Goal: Task Accomplishment & Management: Manage account settings

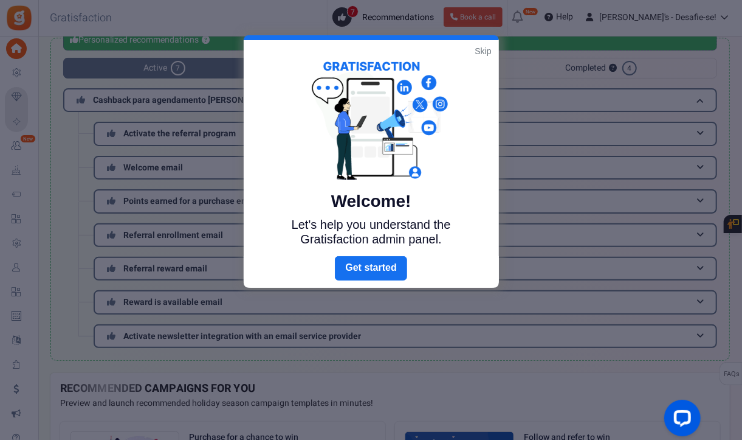
scroll to position [27, 0]
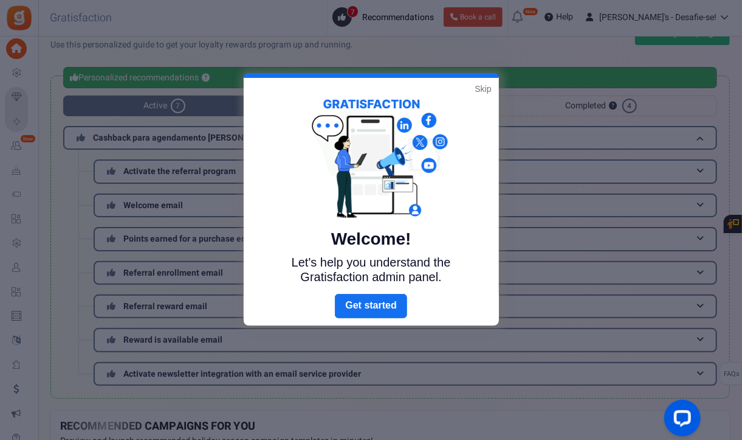
click at [482, 88] on link "Skip" at bounding box center [483, 89] width 16 height 12
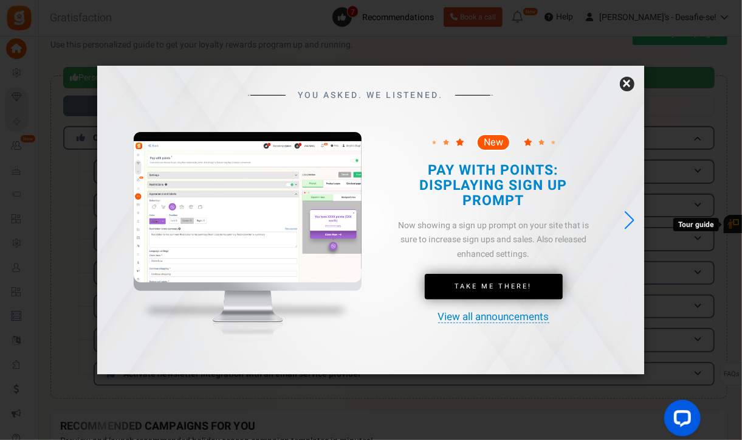
click at [621, 86] on link "×" at bounding box center [627, 84] width 15 height 15
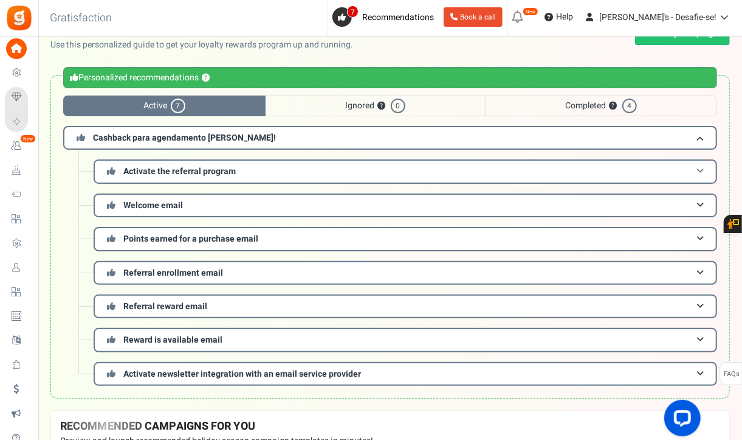
scroll to position [0, 0]
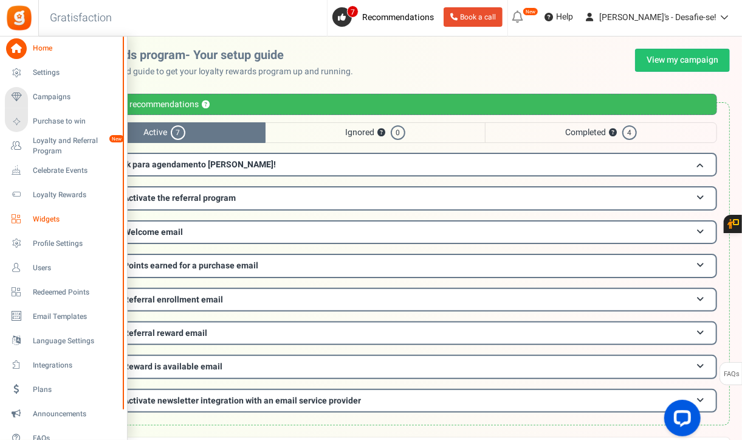
click at [57, 218] on span "Widgets" at bounding box center [75, 219] width 85 height 10
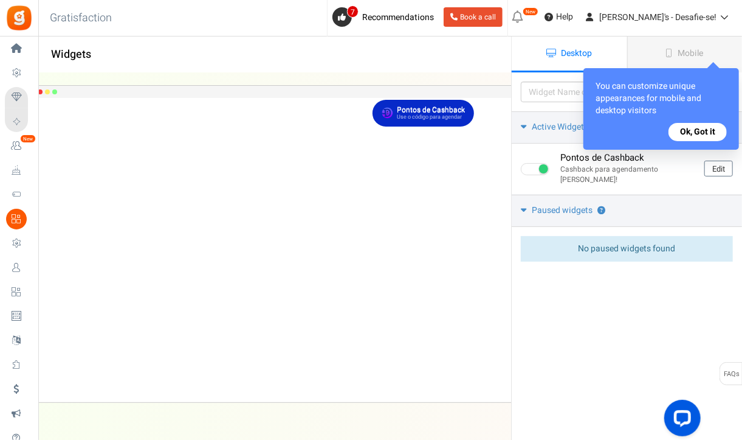
click at [697, 126] on button "Ok, Got it" at bounding box center [698, 132] width 58 height 18
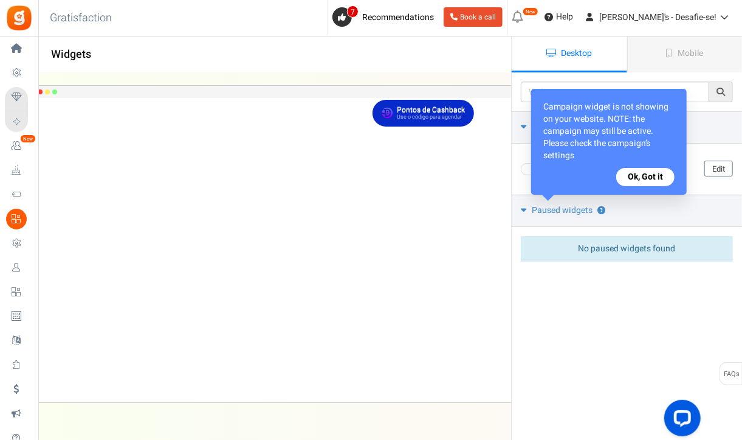
click at [661, 168] on button "Ok, Got it" at bounding box center [646, 177] width 58 height 18
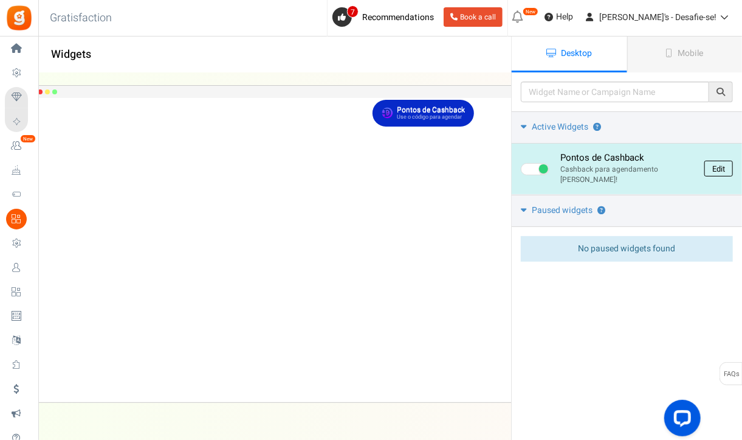
click at [717, 162] on link "Edit" at bounding box center [719, 169] width 29 height 16
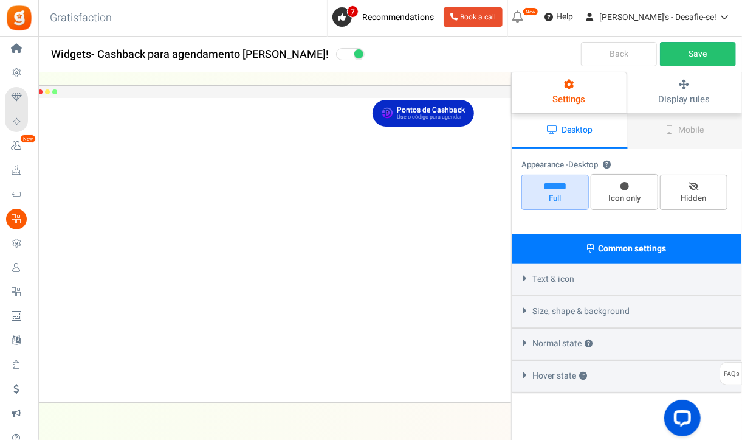
select select "top-right-corner"
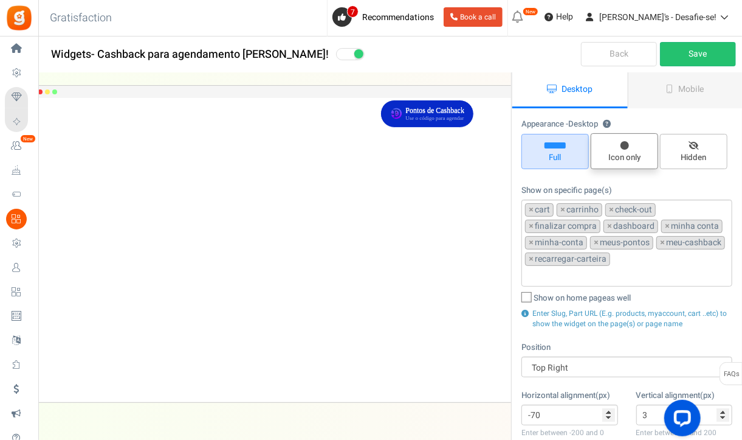
click at [618, 147] on span "Icon only" at bounding box center [624, 151] width 67 height 36
click at [625, 144] on input "Icon only" at bounding box center [629, 140] width 8 height 8
radio input "true"
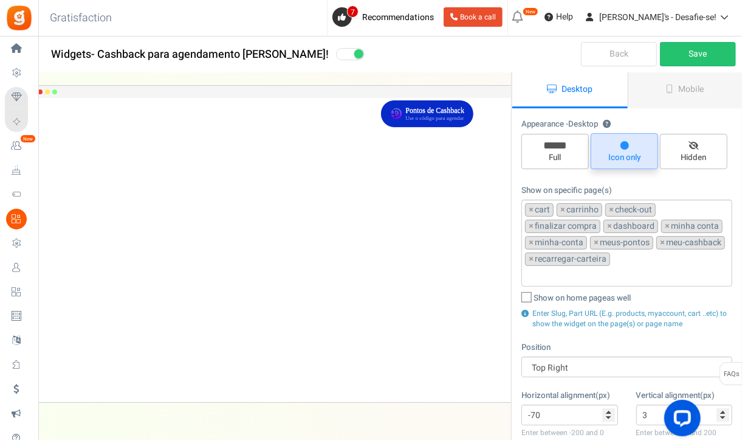
type input "0"
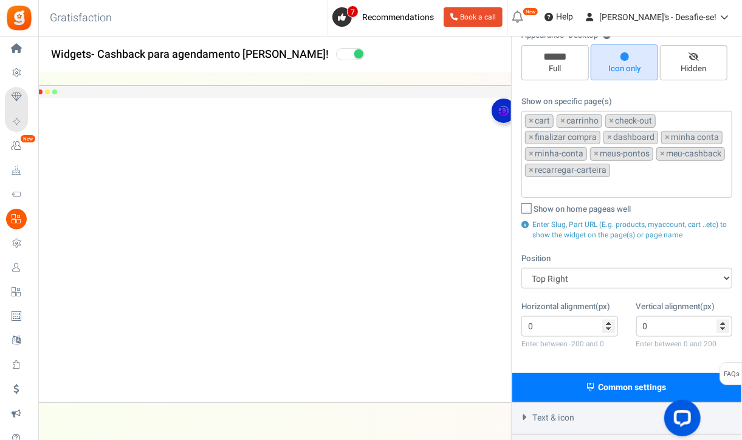
scroll to position [89, 0]
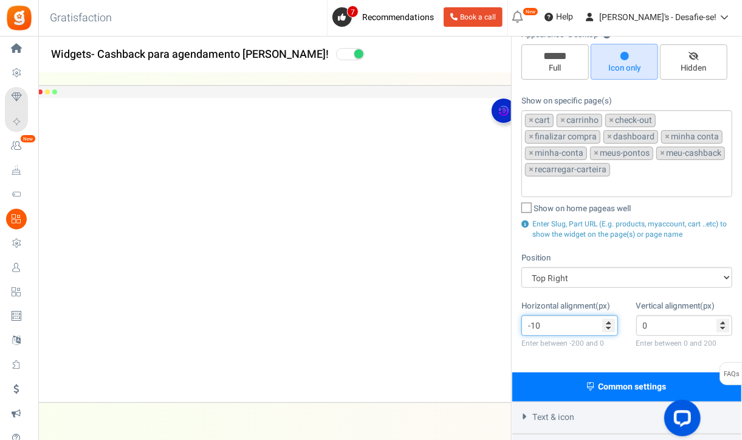
click at [609, 325] on input "-10" at bounding box center [570, 325] width 97 height 21
click at [609, 325] on input "-22" at bounding box center [570, 325] width 97 height 21
click at [609, 325] on input "-23" at bounding box center [570, 325] width 97 height 21
click at [609, 325] on input "-24" at bounding box center [570, 325] width 97 height 21
click at [609, 325] on input "-25" at bounding box center [570, 325] width 97 height 21
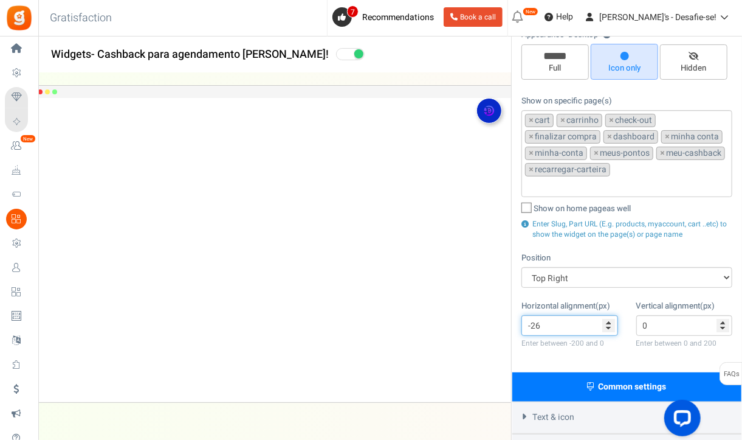
type input "-26"
click at [609, 325] on input "-26" at bounding box center [570, 325] width 97 height 21
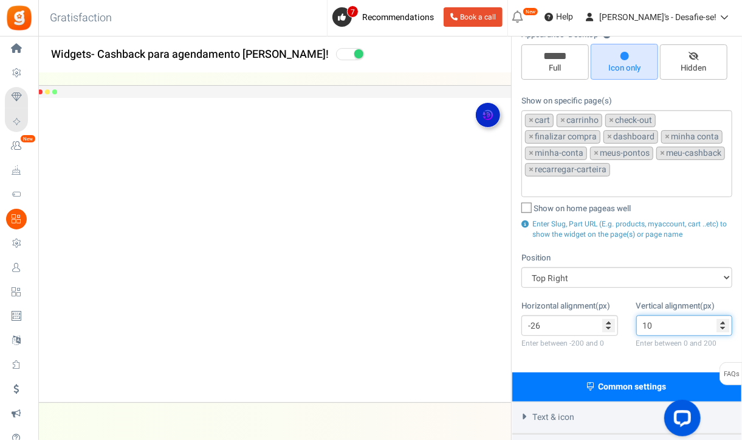
type input "10"
click at [723, 316] on input "10" at bounding box center [685, 325] width 97 height 21
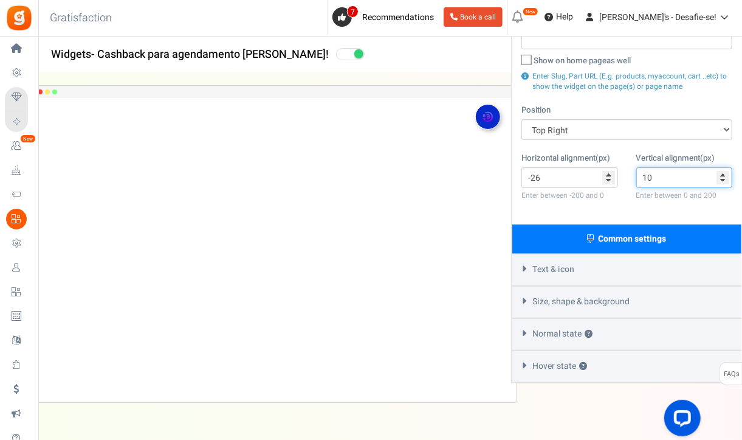
scroll to position [0, 0]
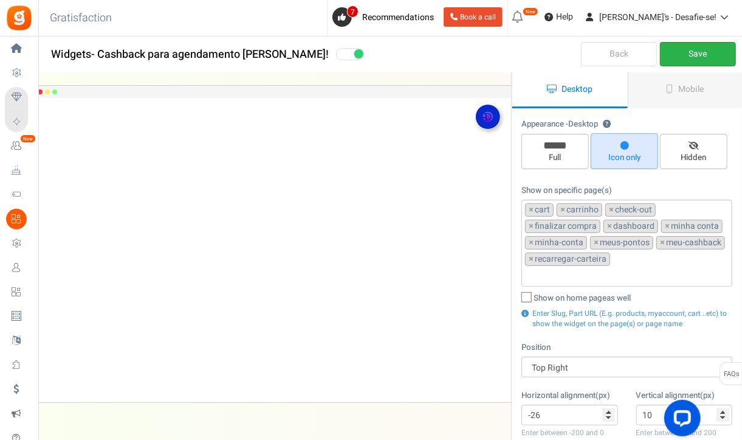
click at [684, 57] on link "Save" at bounding box center [698, 54] width 76 height 24
click at [184, 359] on div "Pontos de Cashback Use o código para agendar Loading.. × To configure LightBox …" at bounding box center [274, 250] width 485 height 304
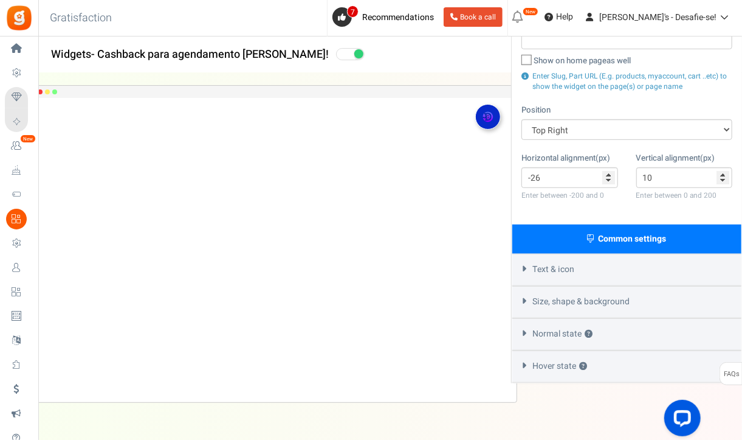
click at [591, 271] on div "Text & icon" at bounding box center [627, 270] width 229 height 32
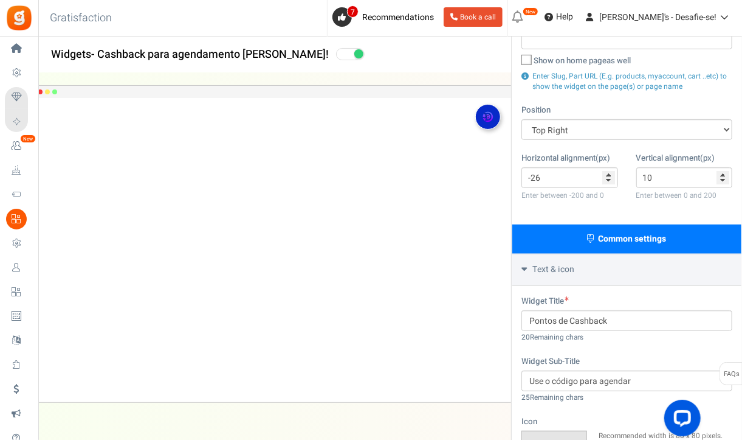
scroll to position [0, 0]
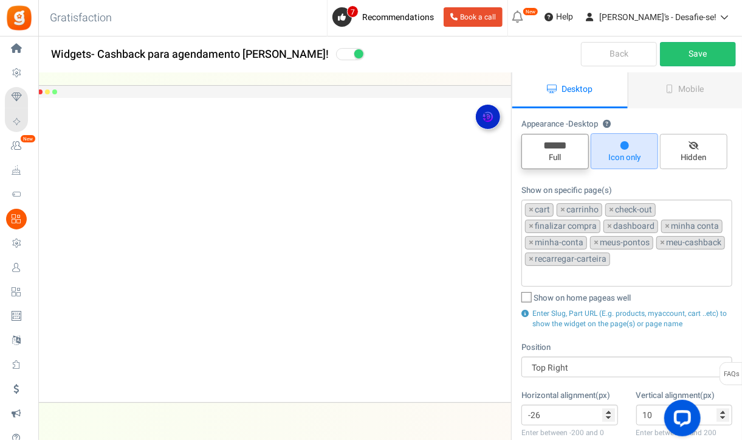
click at [561, 158] on span "Full" at bounding box center [555, 158] width 57 height 12
click at [561, 144] on input "Full" at bounding box center [560, 140] width 8 height 8
radio input "true"
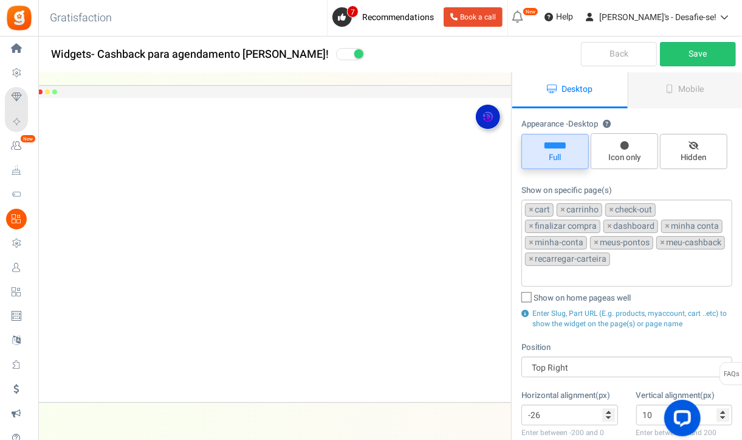
type input "0"
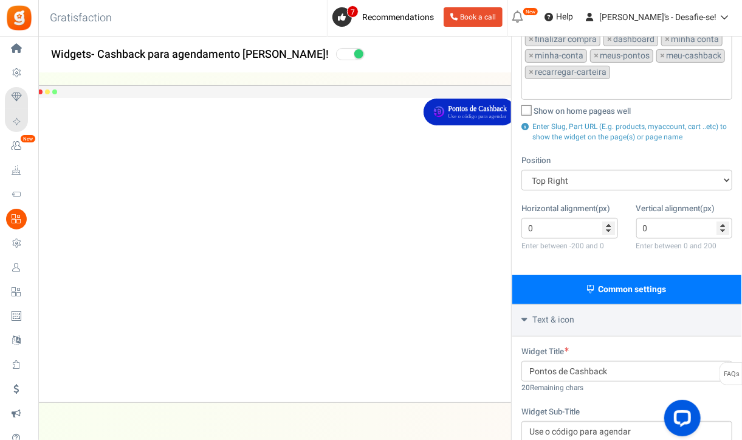
scroll to position [190, 0]
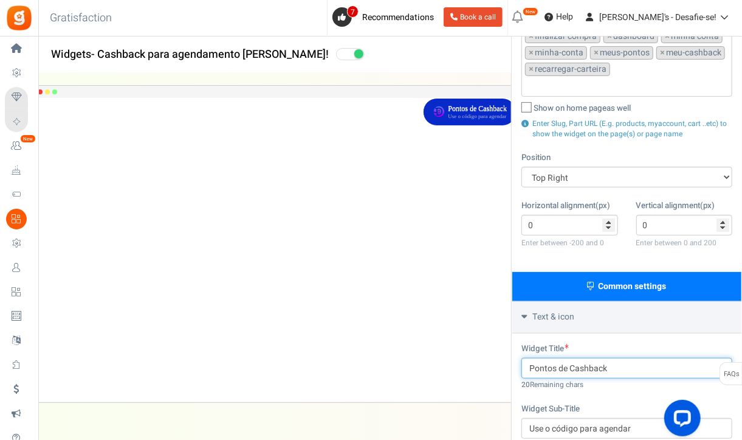
click at [569, 358] on input "Pontos de Cashback" at bounding box center [627, 368] width 211 height 21
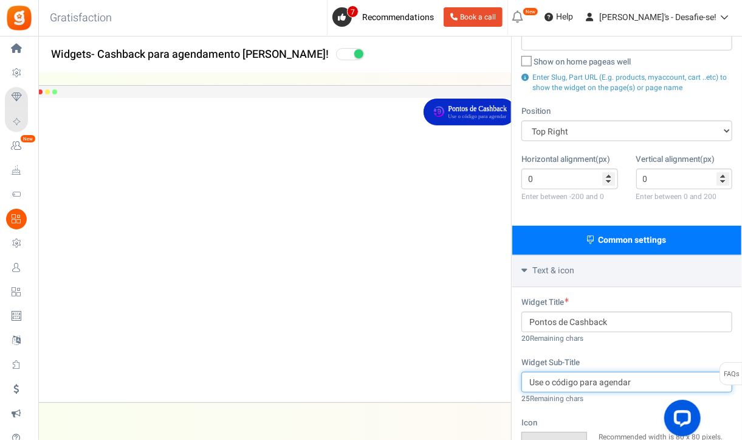
click at [564, 380] on input "Use o código para agendar" at bounding box center [627, 382] width 211 height 21
type input "k"
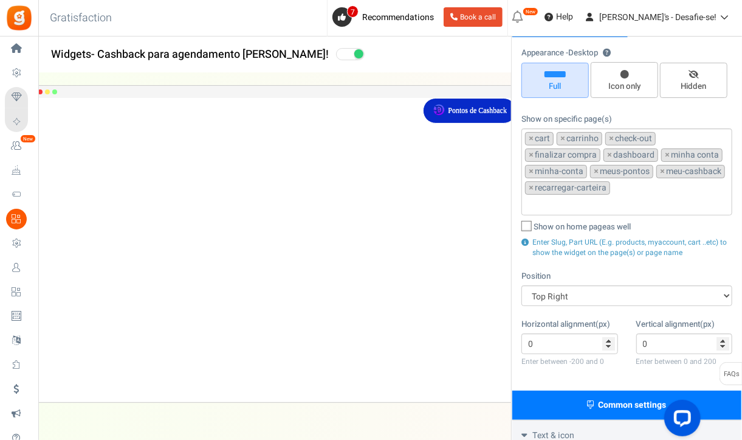
scroll to position [72, 0]
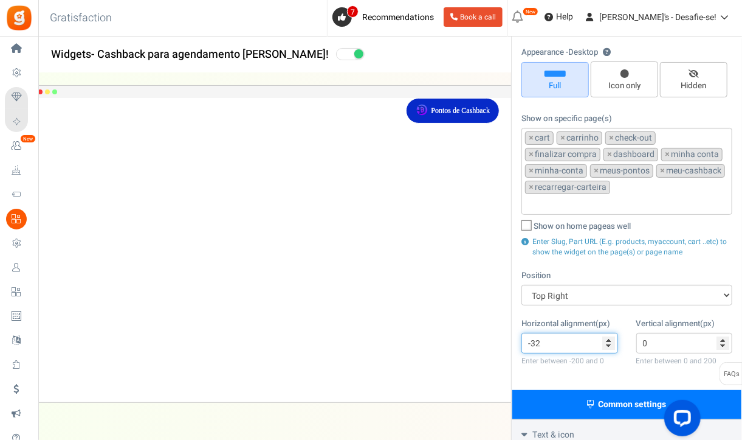
click at [611, 342] on input "-32" at bounding box center [570, 343] width 97 height 21
click at [611, 342] on input "-40" at bounding box center [570, 343] width 97 height 21
type input "-53"
click at [609, 341] on input "-53" at bounding box center [570, 343] width 97 height 21
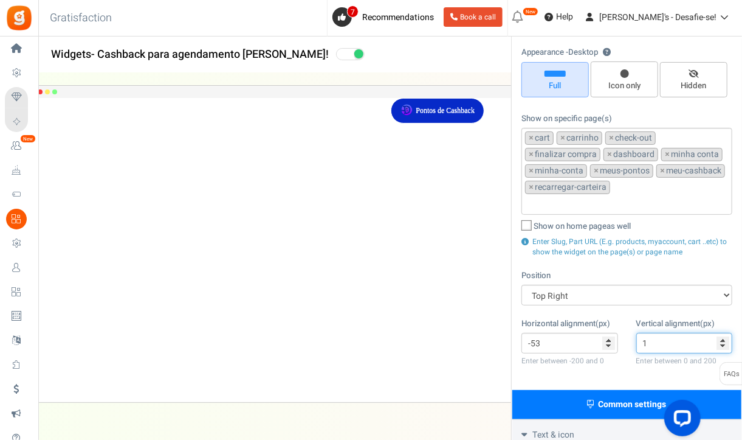
click at [724, 335] on input "1" at bounding box center [685, 343] width 97 height 21
click at [724, 335] on input "6" at bounding box center [685, 343] width 97 height 21
type input "7"
click at [724, 335] on input "7" at bounding box center [685, 343] width 97 height 21
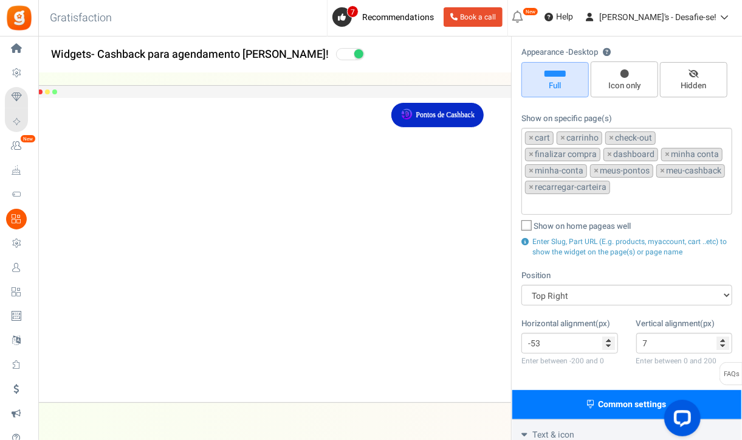
click at [639, 313] on div "Appearance - Desktop ? Full Icon only Hidden Show on specific page(s) cart carr…" at bounding box center [627, 213] width 229 height 353
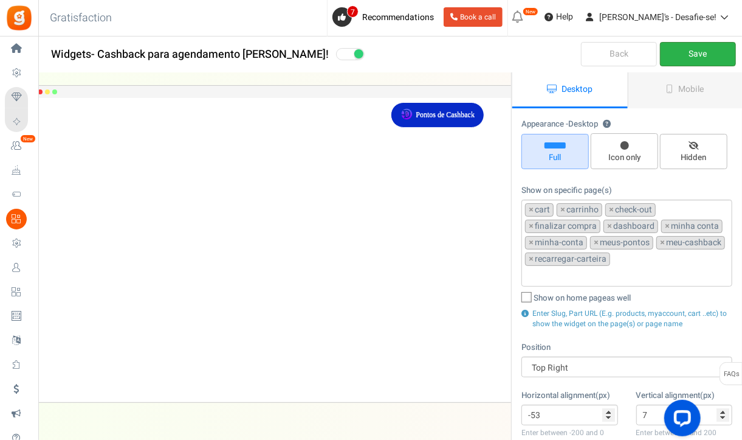
click at [683, 64] on link "Save" at bounding box center [698, 54] width 76 height 24
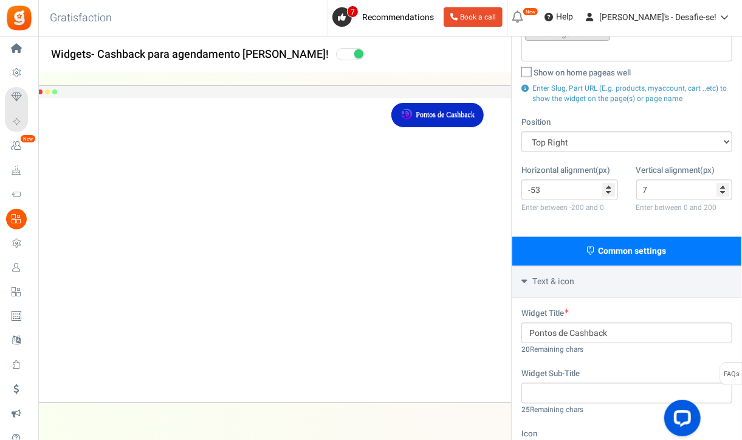
scroll to position [244, 0]
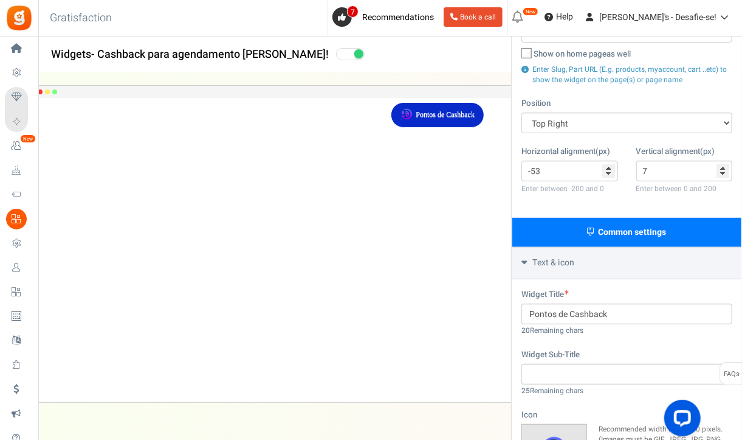
click at [585, 258] on div "Text & icon" at bounding box center [627, 263] width 229 height 32
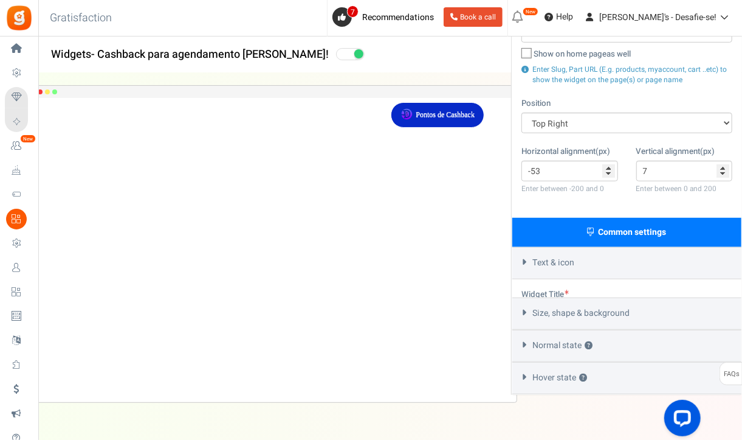
scroll to position [237, 0]
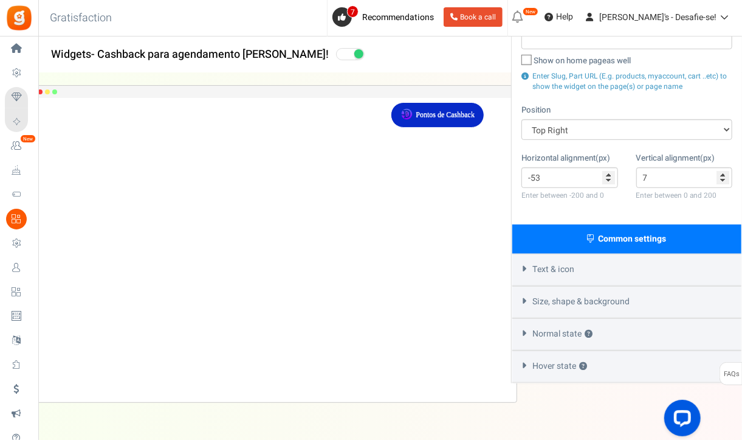
click at [624, 322] on div "Normal state ?" at bounding box center [627, 334] width 229 height 32
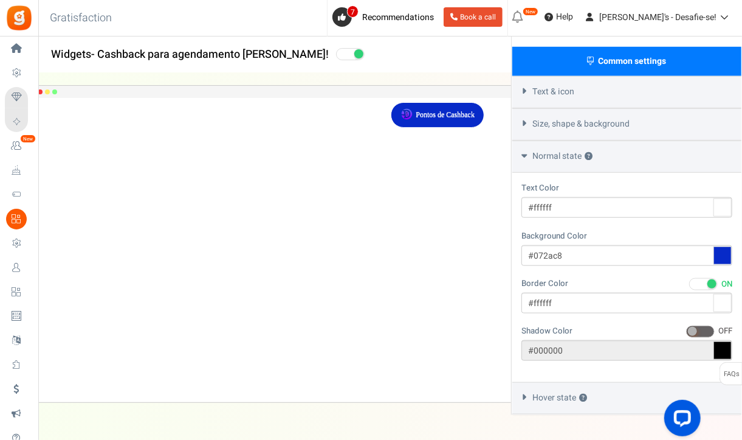
scroll to position [446, 0]
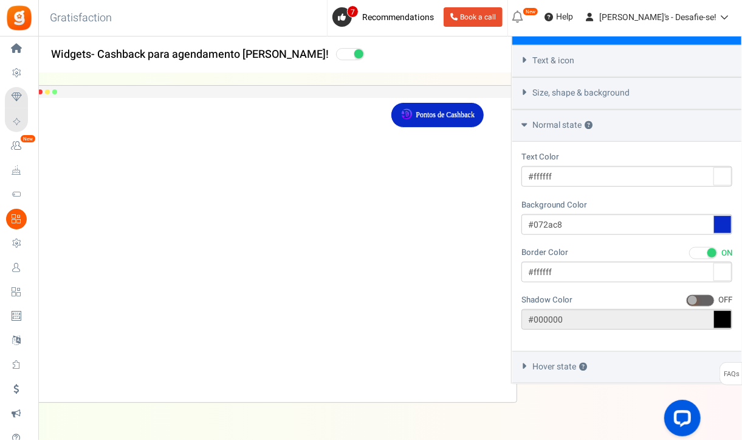
click at [632, 357] on div "Hover state ?" at bounding box center [627, 367] width 229 height 32
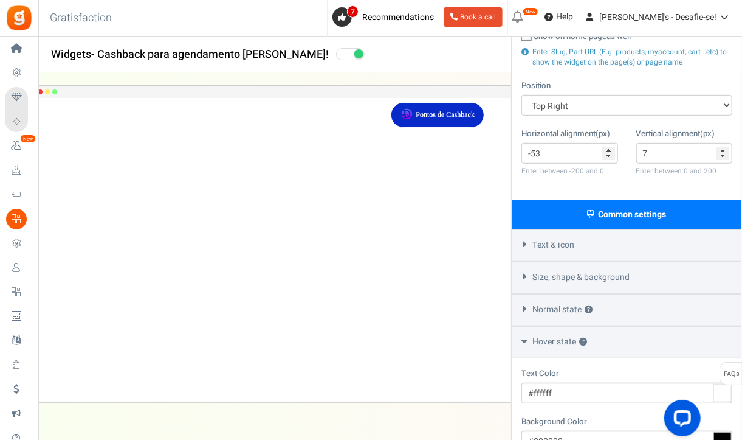
scroll to position [266, 0]
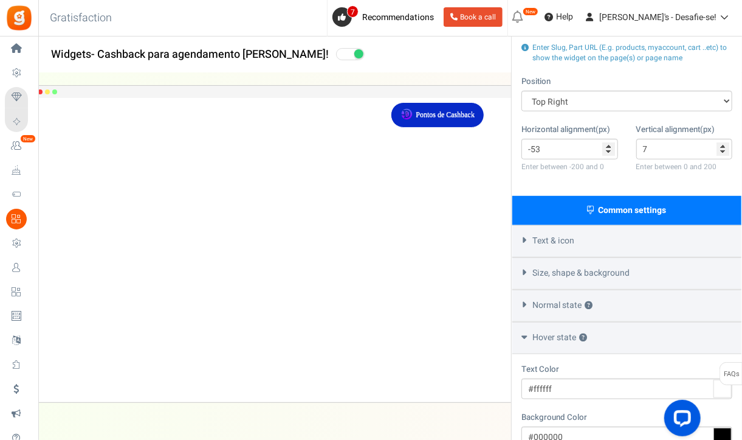
click at [629, 204] on span "Common settings" at bounding box center [633, 210] width 68 height 13
click at [607, 236] on div "Text & icon" at bounding box center [627, 241] width 229 height 32
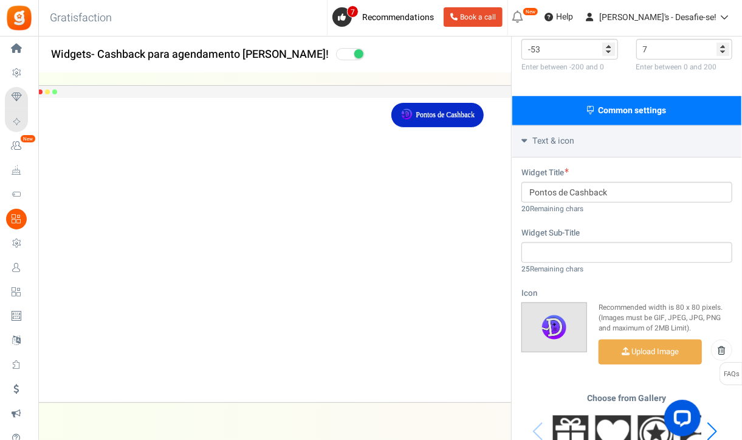
scroll to position [373, 0]
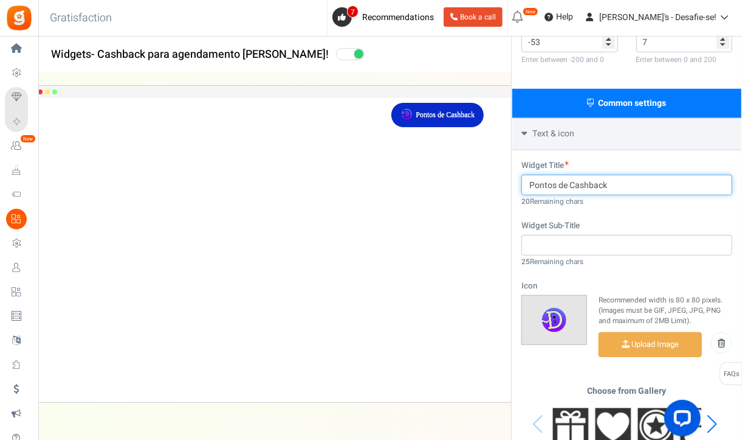
drag, startPoint x: 571, startPoint y: 180, endPoint x: 528, endPoint y: 184, distance: 42.7
click at [528, 184] on input "Pontos de Cashback" at bounding box center [627, 185] width 211 height 21
click at [620, 186] on input "Cashback" at bounding box center [627, 185] width 211 height 21
type input "Cashback"
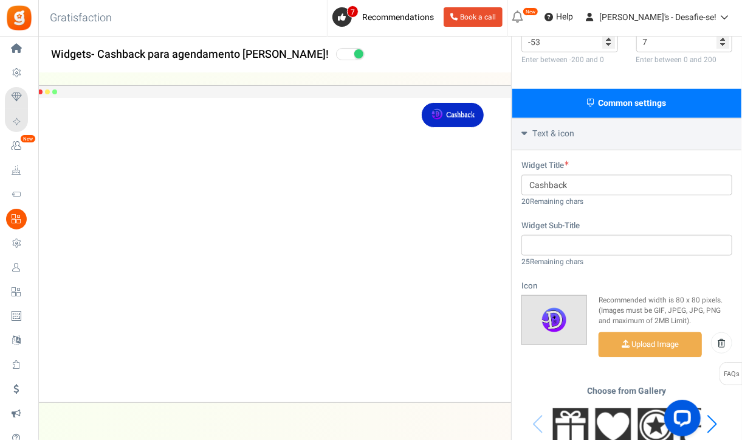
click at [626, 202] on div "Widget Title Cashback 20 Remaining chars" at bounding box center [627, 183] width 211 height 48
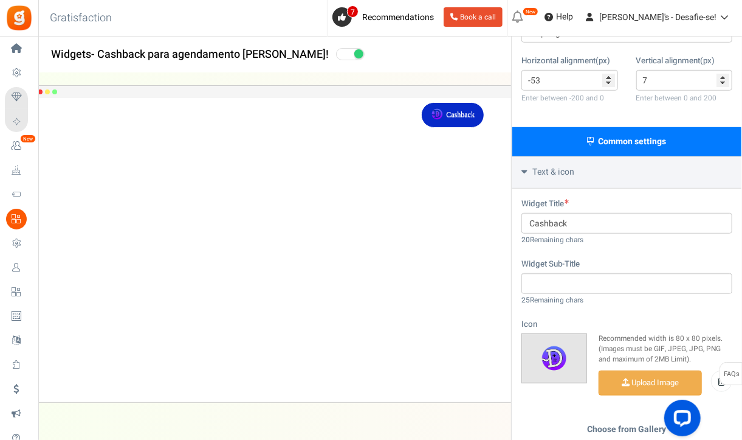
scroll to position [569, 0]
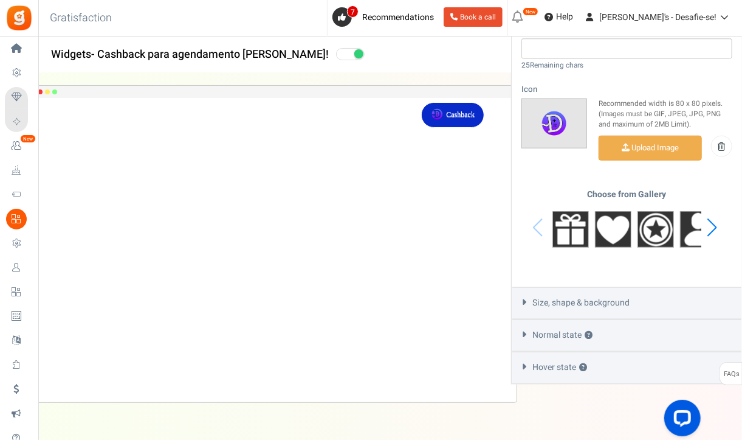
click at [582, 301] on span "Size, shape & background" at bounding box center [581, 303] width 97 height 12
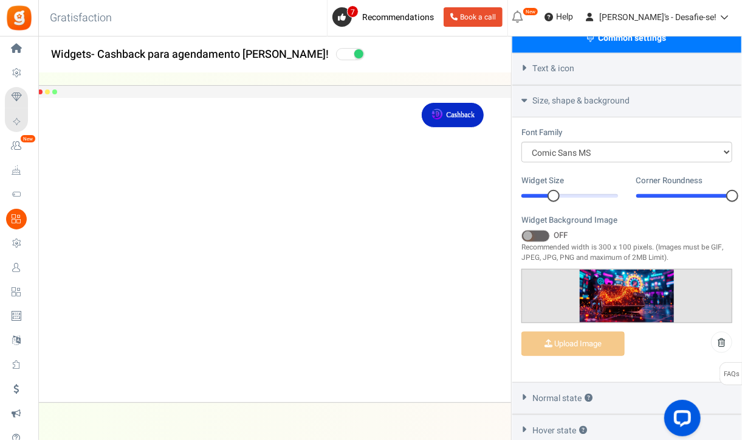
scroll to position [437, 0]
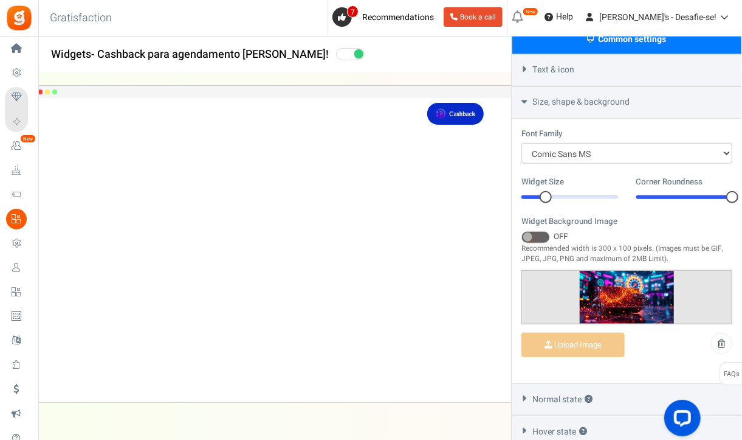
click at [548, 191] on div at bounding box center [546, 197] width 12 height 12
drag, startPoint x: 733, startPoint y: 192, endPoint x: 712, endPoint y: 191, distance: 20.7
click at [712, 195] on div at bounding box center [685, 197] width 97 height 4
click at [690, 223] on div "Widget Background Image * ON OFF Recommended width is 300 x 100 pixels. (Images…" at bounding box center [627, 288] width 211 height 147
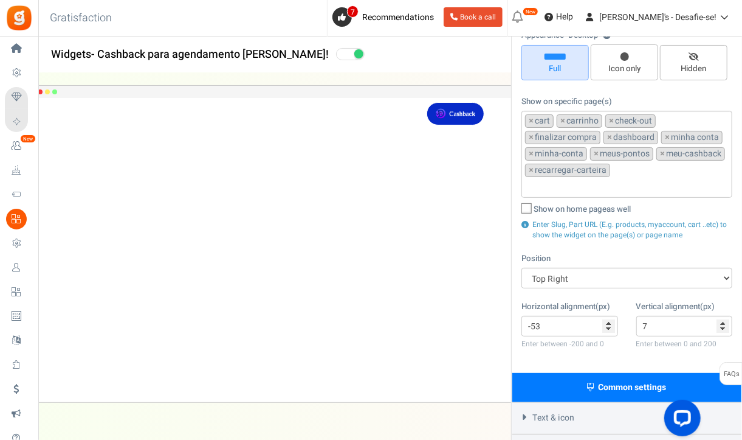
scroll to position [0, 0]
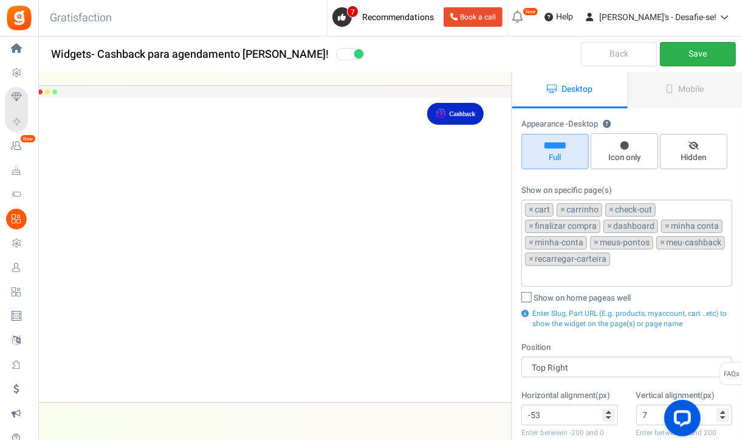
click at [705, 55] on link "Save" at bounding box center [698, 54] width 76 height 24
